Goal: Task Accomplishment & Management: Use online tool/utility

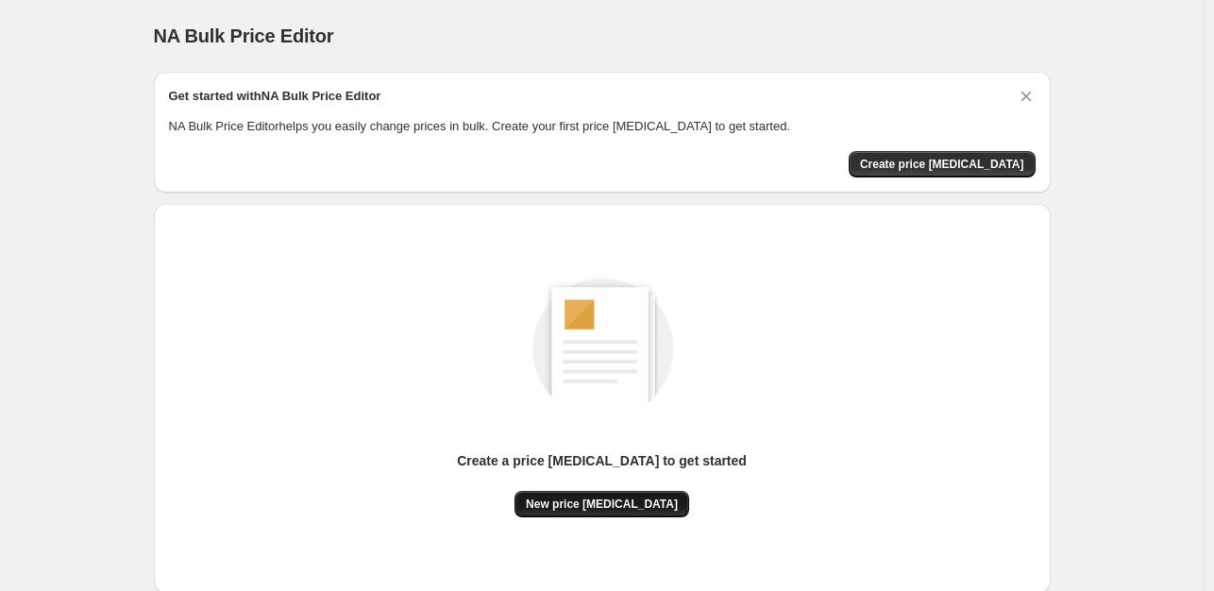
click at [586, 497] on span "New price [MEDICAL_DATA]" at bounding box center [602, 504] width 152 height 15
